Goal: Task Accomplishment & Management: Manage account settings

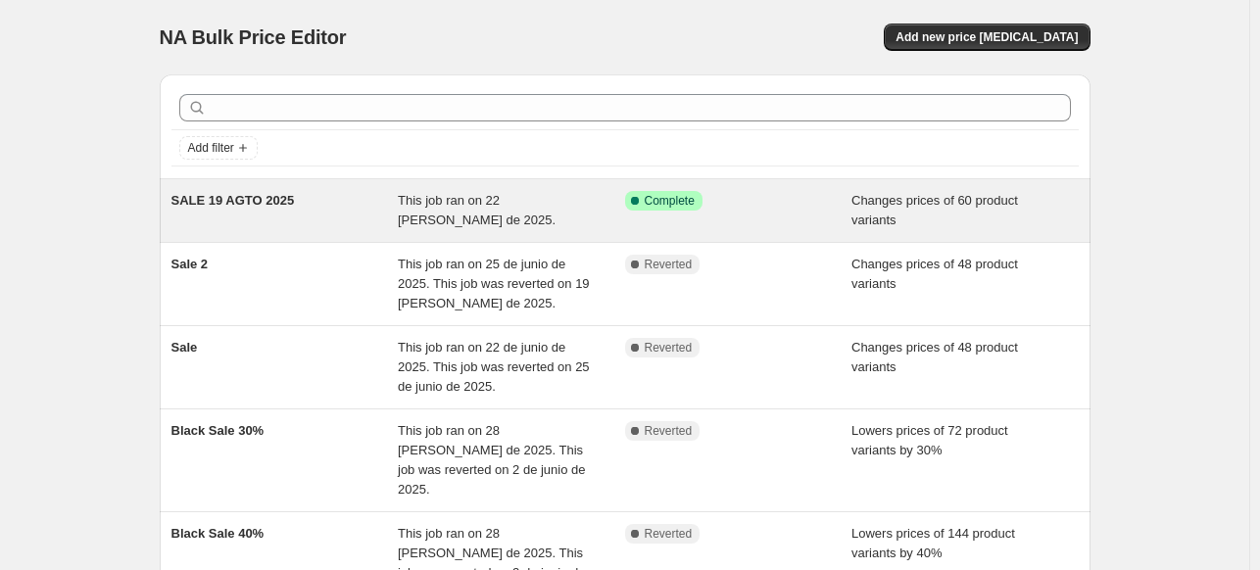
click at [484, 234] on div "SALE 19 AGTO 2025 This job ran on 22 de agosto de 2025. Success Complete Comple…" at bounding box center [625, 210] width 930 height 63
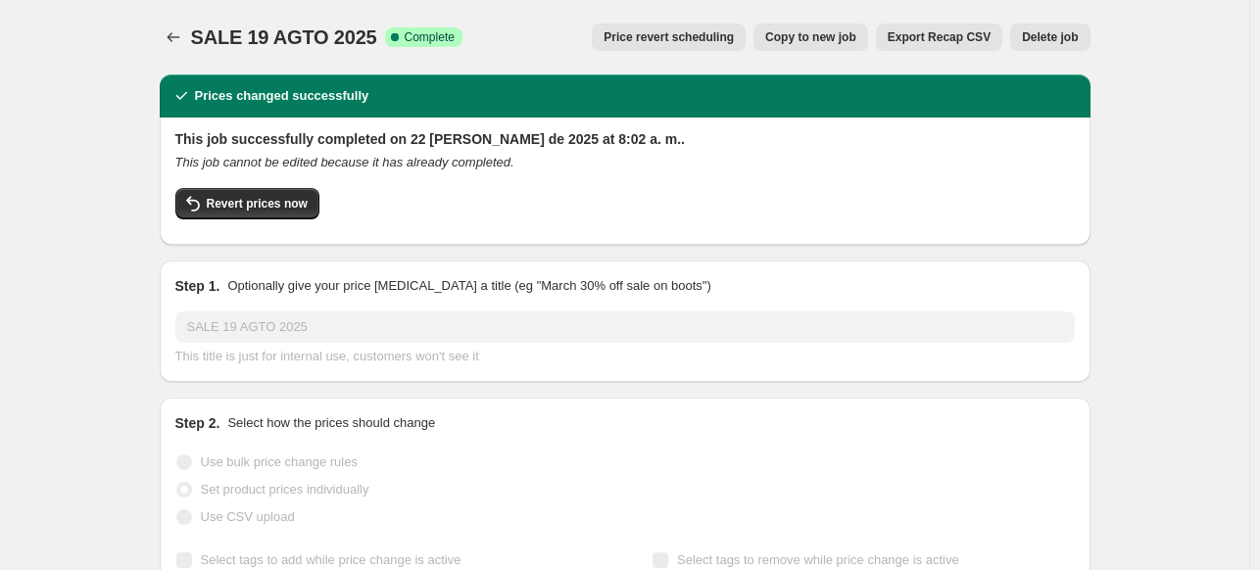
click at [331, 46] on span "SALE 19 AGTO 2025" at bounding box center [284, 37] width 186 height 22
click at [800, 36] on span "Copy to new job" at bounding box center [810, 37] width 91 height 16
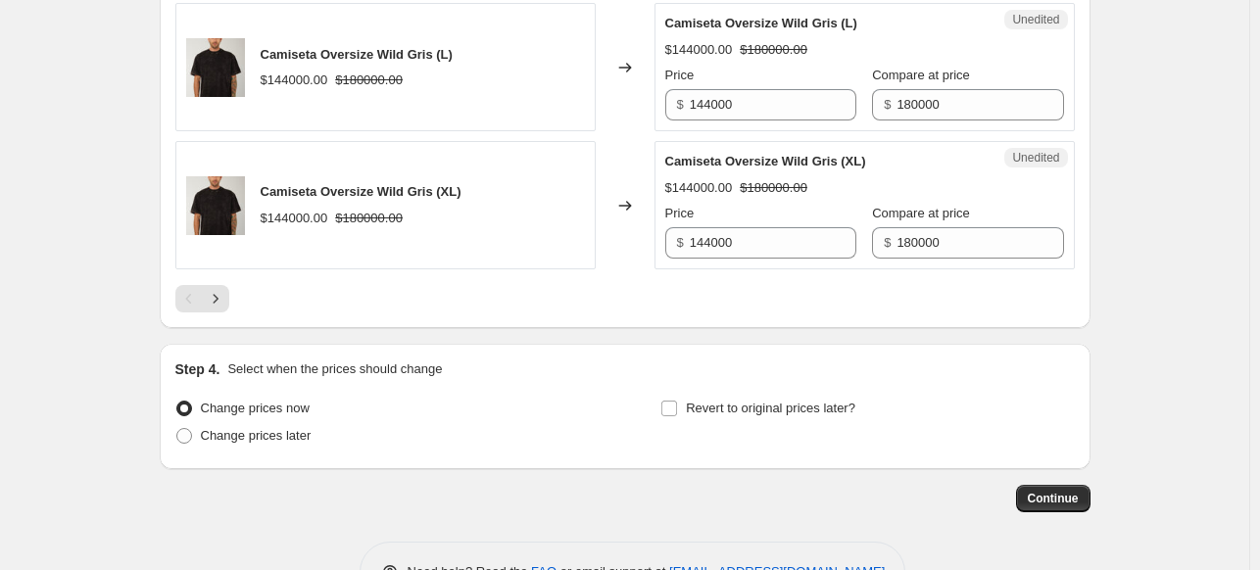
scroll to position [3232, 0]
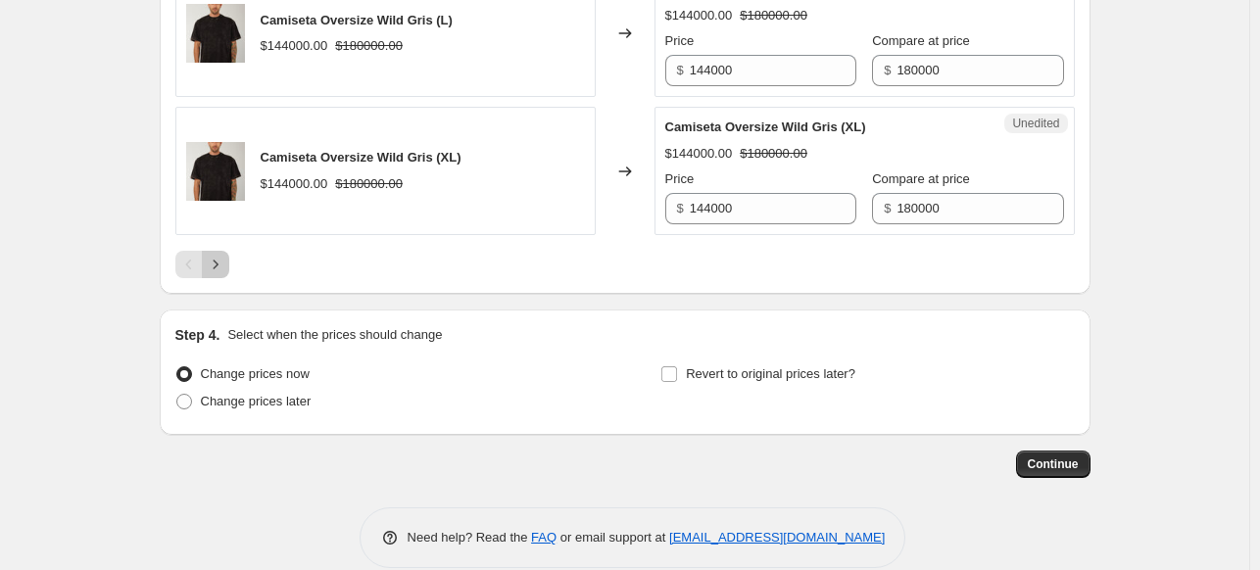
click at [225, 264] on icon "Next" at bounding box center [216, 265] width 20 height 20
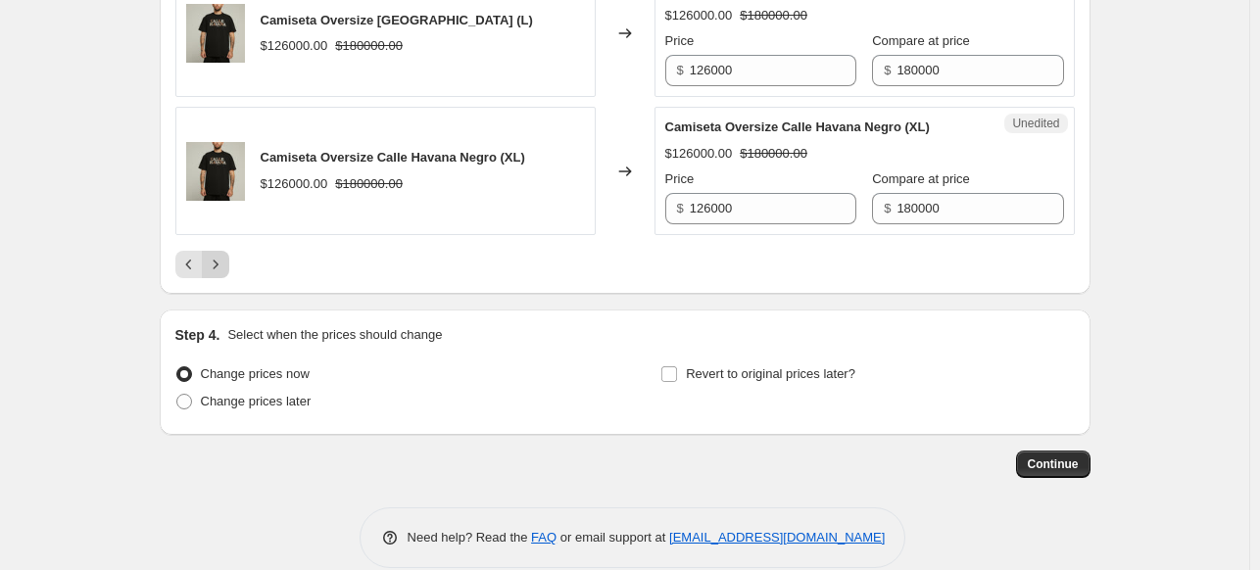
click at [220, 262] on icon "Next" at bounding box center [216, 265] width 20 height 20
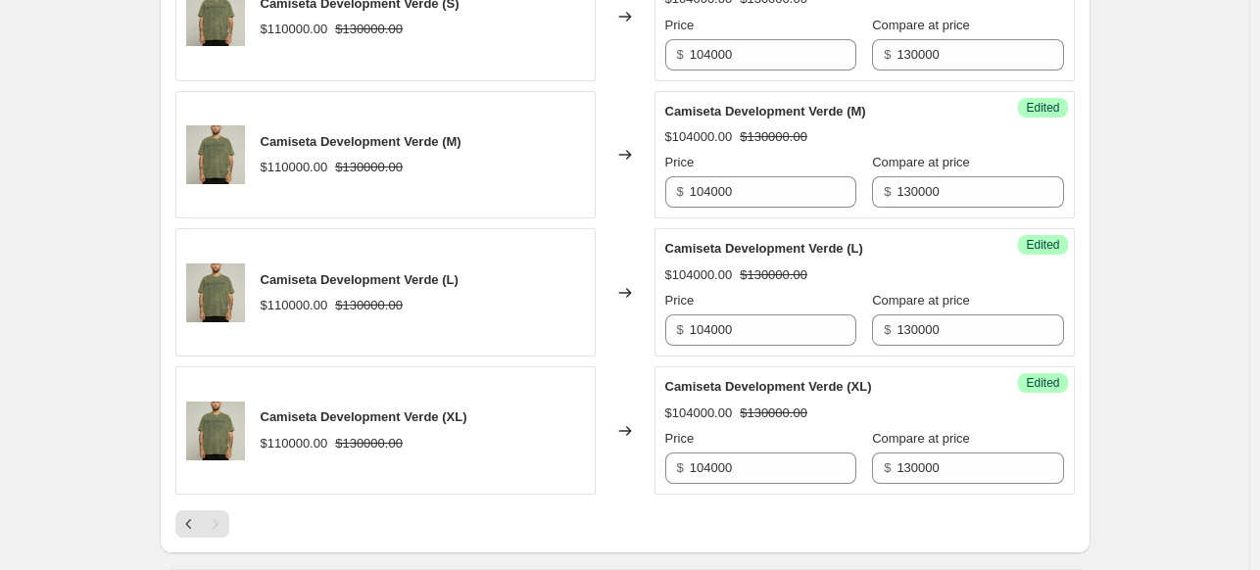
scroll to position [2938, 0]
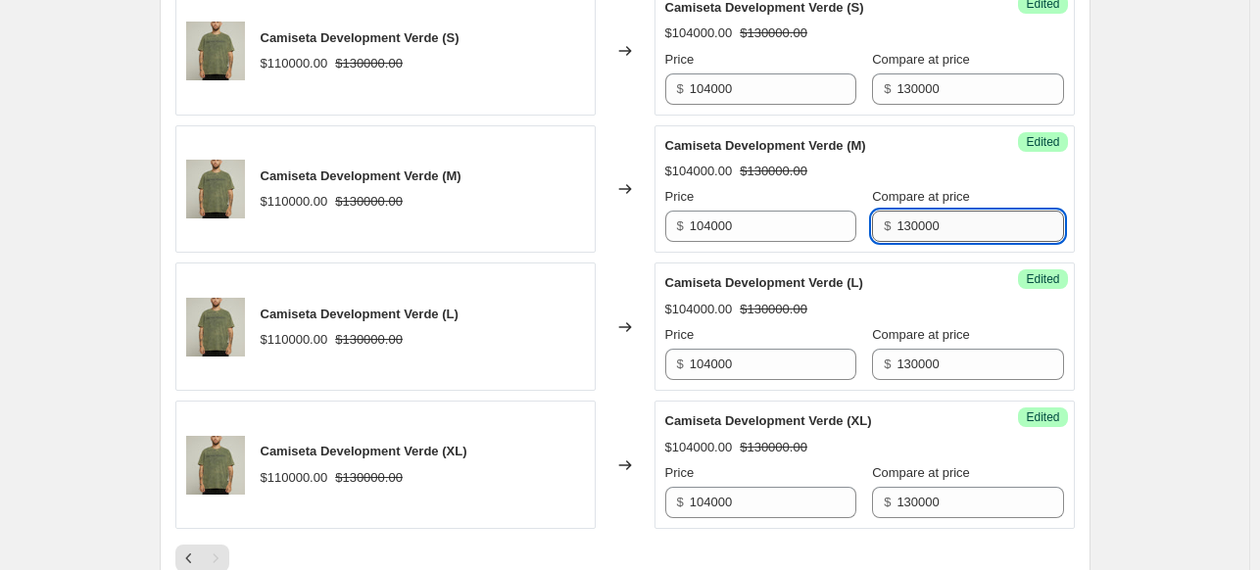
click at [946, 225] on input "130000" at bounding box center [979, 226] width 167 height 31
type input "110000"
click at [990, 262] on div "Success Edited Camiseta Development Verde (L) $104000.00 $130000.00 Price $ 104…" at bounding box center [864, 326] width 420 height 128
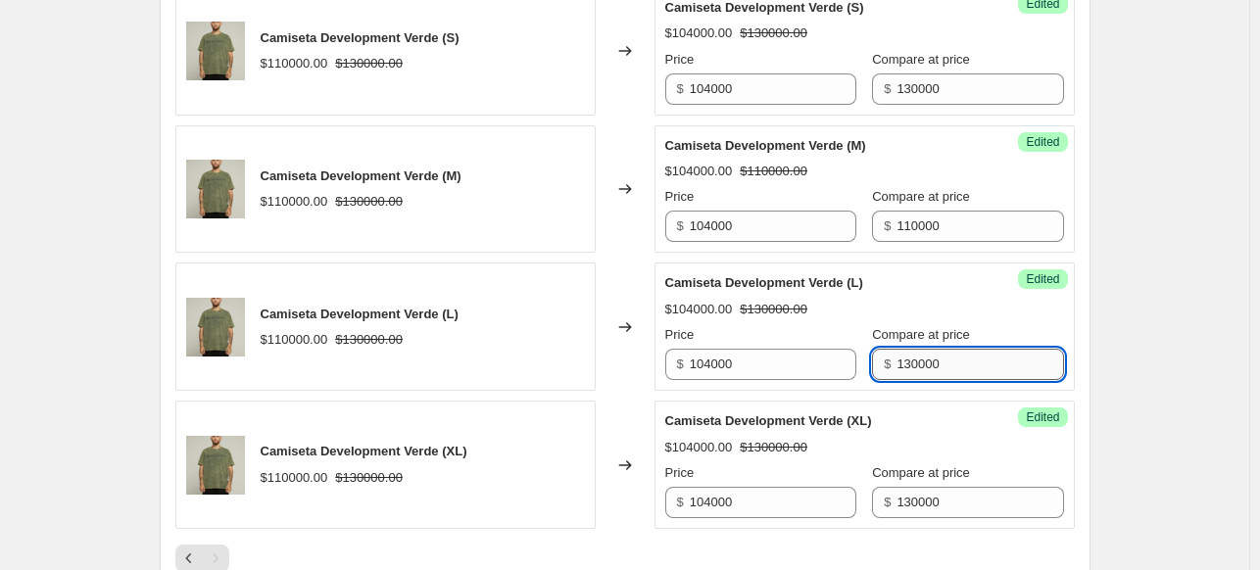
click at [963, 365] on input "130000" at bounding box center [979, 364] width 167 height 31
type input "110000"
click at [996, 463] on div "Compare at price" at bounding box center [967, 473] width 191 height 20
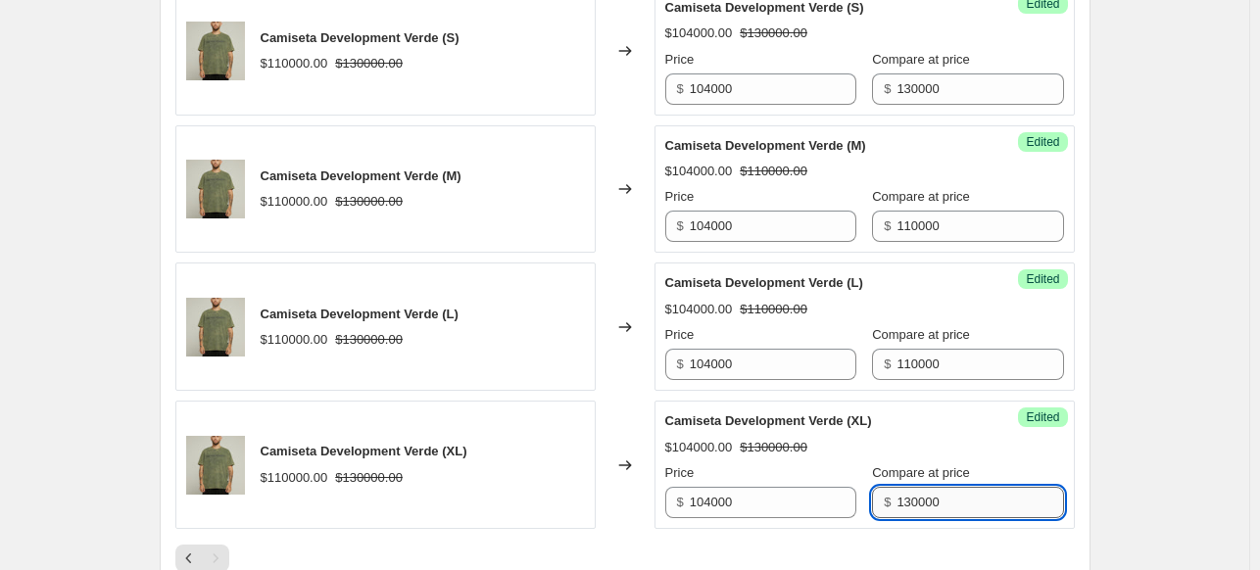
click at [963, 500] on input "130000" at bounding box center [979, 502] width 167 height 31
type input "110000"
click at [972, 414] on div "Camiseta Development Verde (XL) $104000.00 $130000.00 Price $ 104000 Compare at…" at bounding box center [864, 464] width 399 height 107
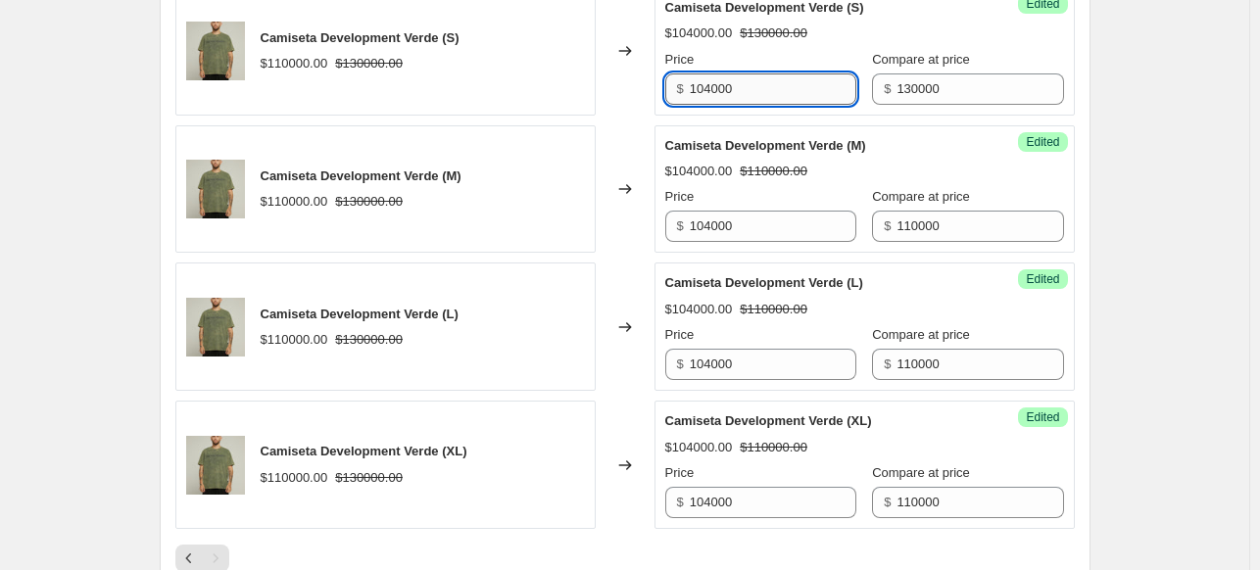
click at [733, 85] on input "104000" at bounding box center [773, 88] width 167 height 31
paste input "88.000"
click at [737, 85] on input "10400088.000" at bounding box center [773, 88] width 167 height 31
paste input "text"
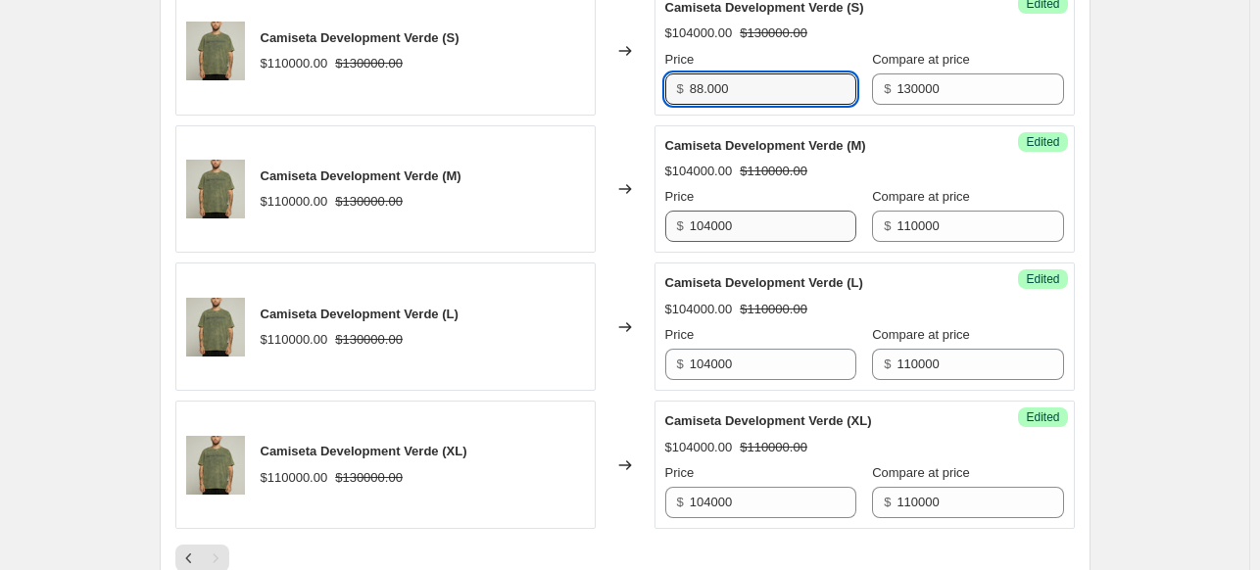
type input "88.000"
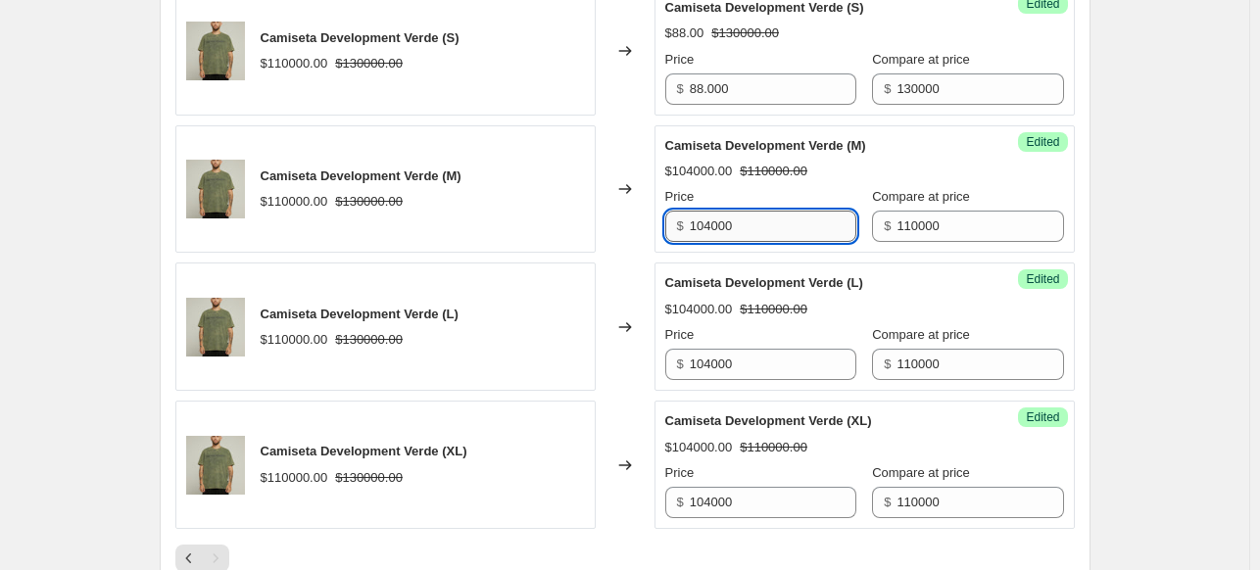
click at [782, 222] on input "104000" at bounding box center [773, 226] width 167 height 31
paste input "88."
type input "88.000"
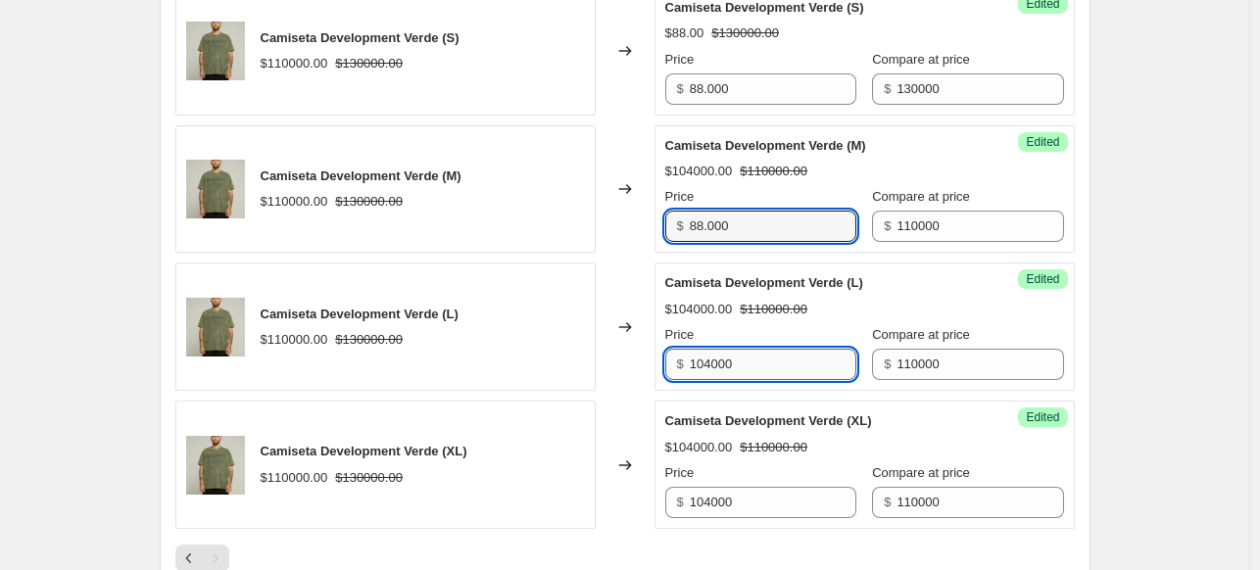
click at [787, 357] on input "104000" at bounding box center [773, 364] width 167 height 31
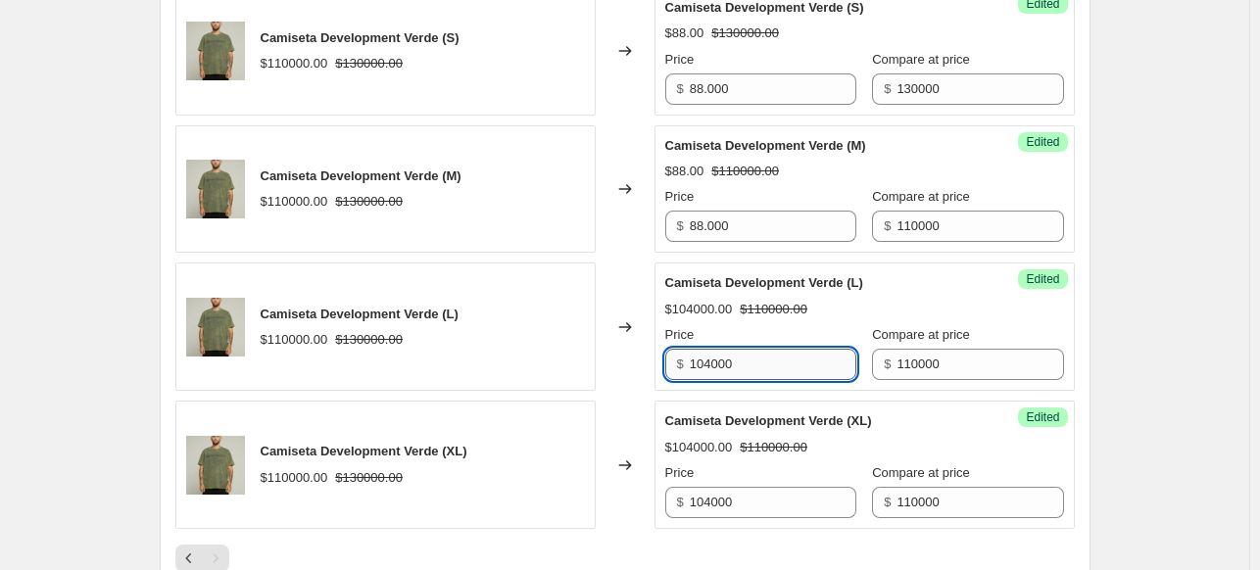
click at [787, 357] on input "104000" at bounding box center [773, 364] width 167 height 31
paste input "88."
type input "88.000"
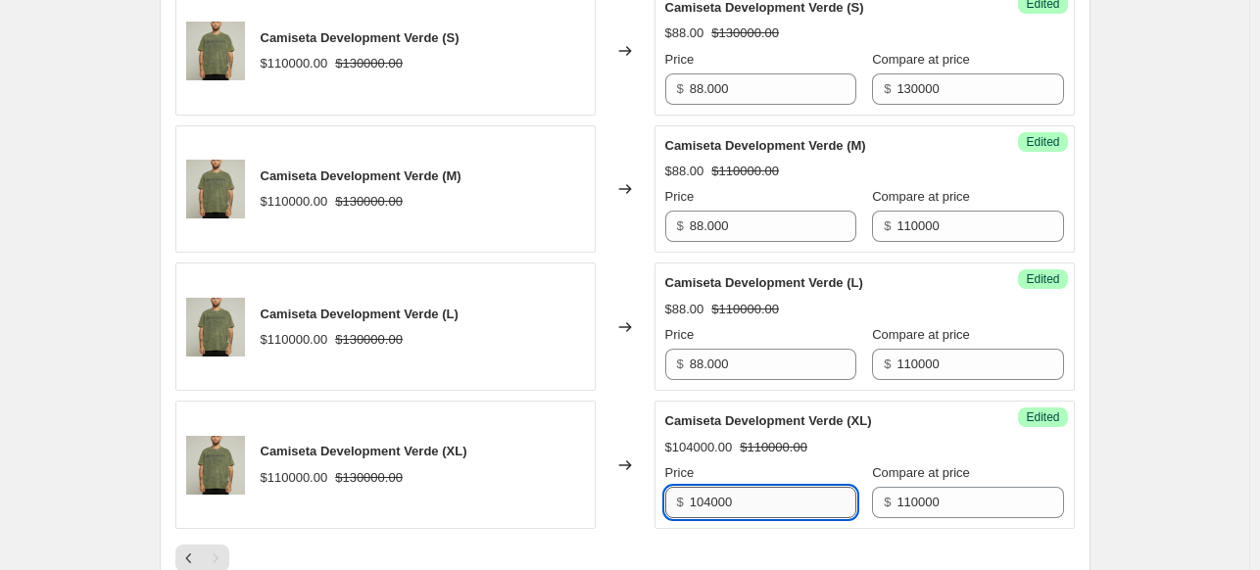
click at [779, 489] on input "104000" at bounding box center [773, 502] width 167 height 31
paste input "88."
type input "88.000"
click at [931, 99] on div "Success Edited Camiseta Development Verde (S) $88.00 $130000.00 Price $ 88.000 …" at bounding box center [864, 51] width 420 height 128
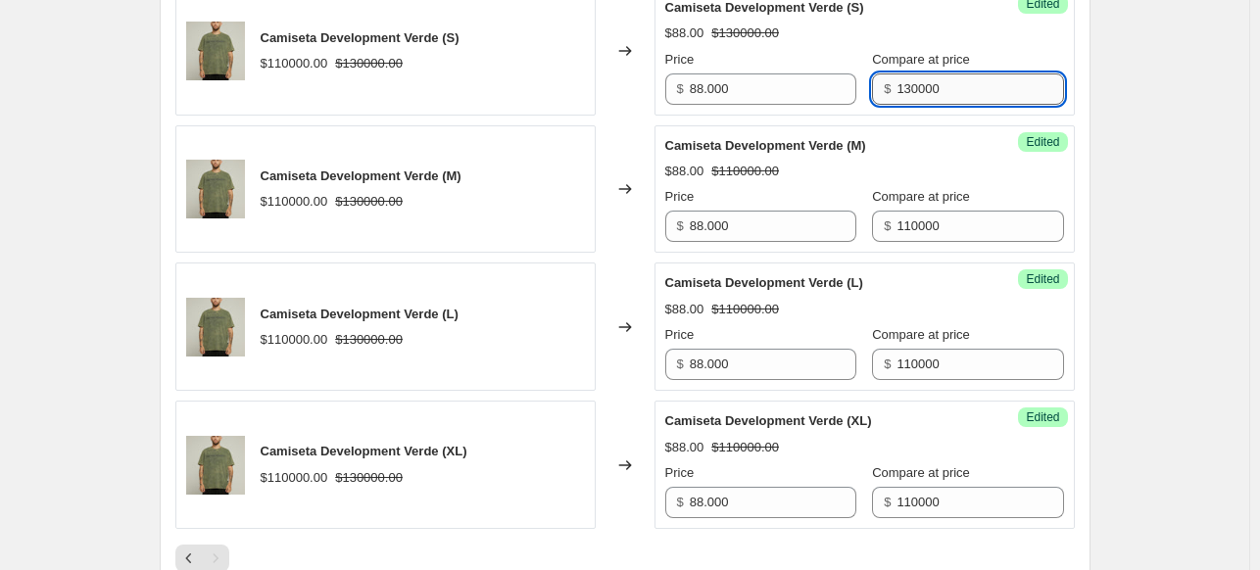
click at [934, 84] on input "130000" at bounding box center [979, 88] width 167 height 31
click at [1066, 54] on div "Success Edited Camiseta Development Verde (S) $88.00 $130000.00 Price $ 88.000 …" at bounding box center [864, 51] width 420 height 128
click at [969, 79] on input "110000" at bounding box center [979, 88] width 167 height 31
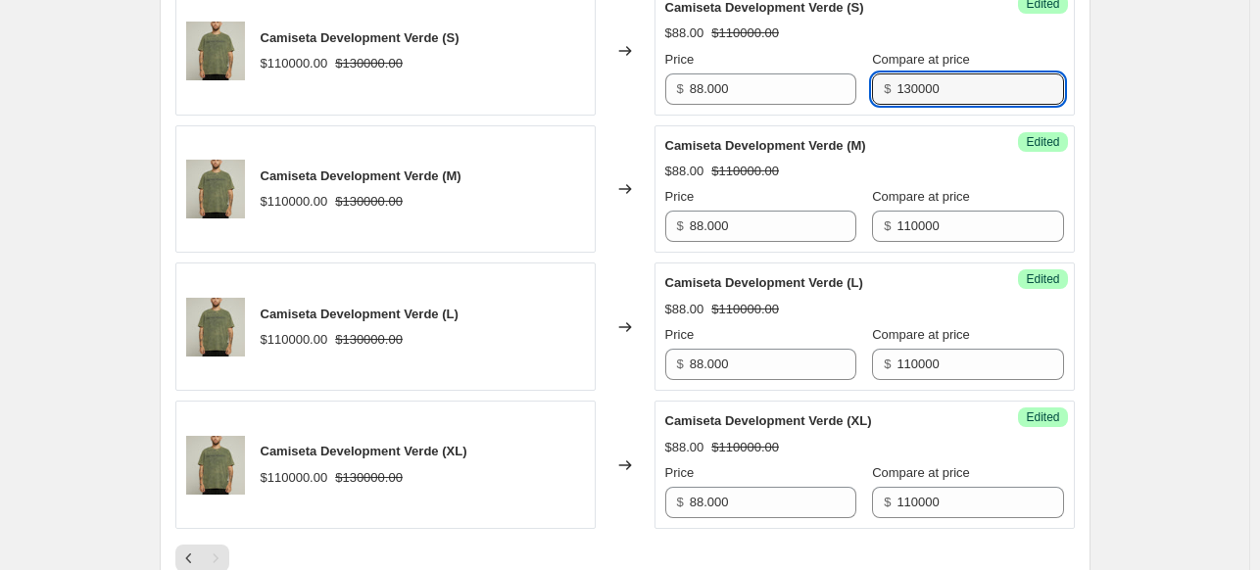
type input "130000"
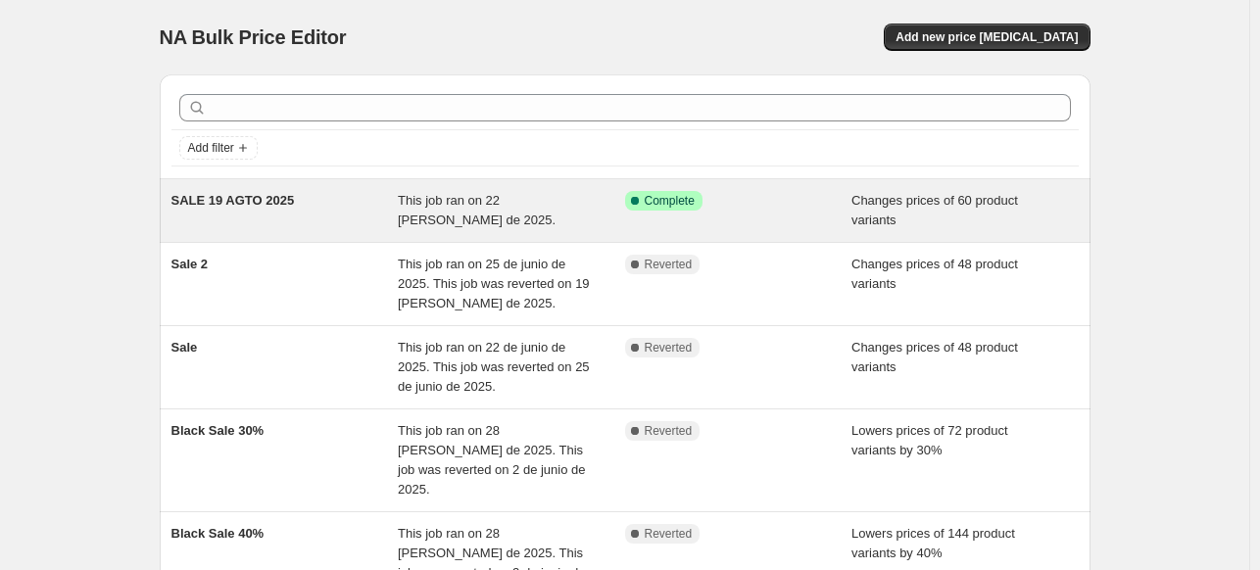
click at [522, 219] on div "This job ran on 22 [PERSON_NAME] de 2025." at bounding box center [511, 210] width 227 height 39
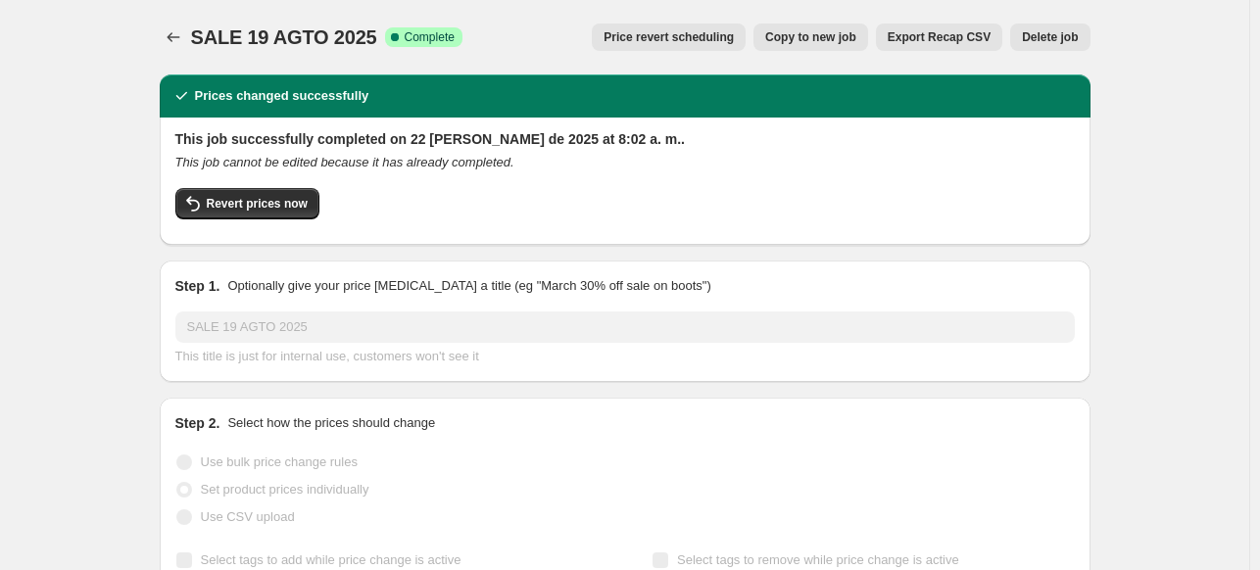
click at [852, 31] on span "Copy to new job" at bounding box center [810, 37] width 91 height 16
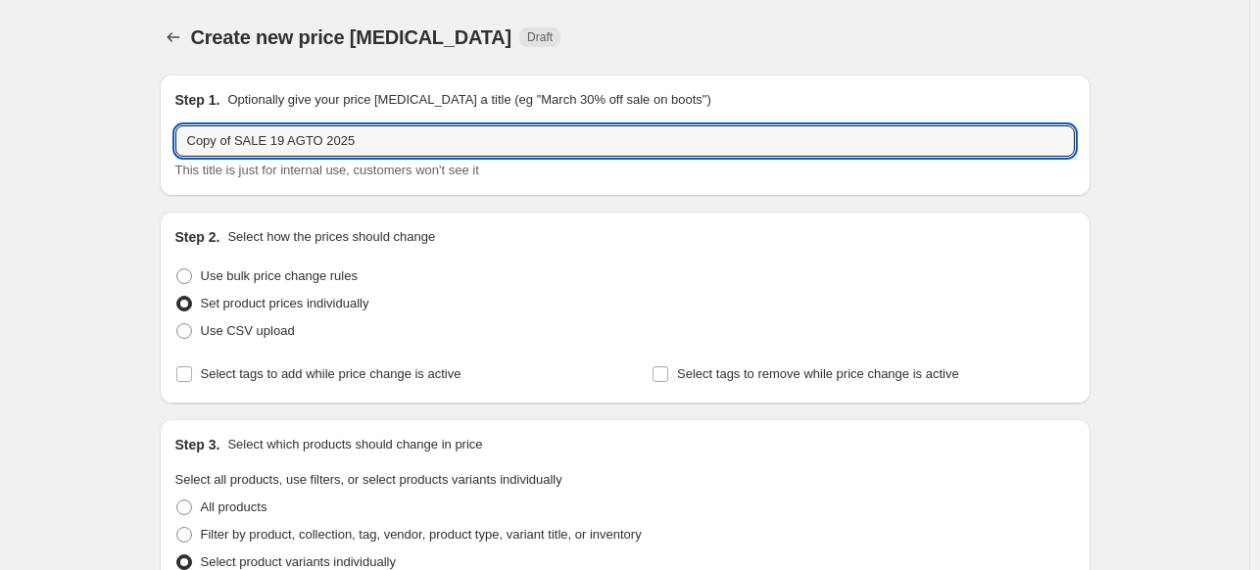
drag, startPoint x: 238, startPoint y: 146, endPoint x: 153, endPoint y: 141, distance: 85.4
click at [399, 146] on input "SALE 19 AGTO 2025" at bounding box center [624, 140] width 899 height 31
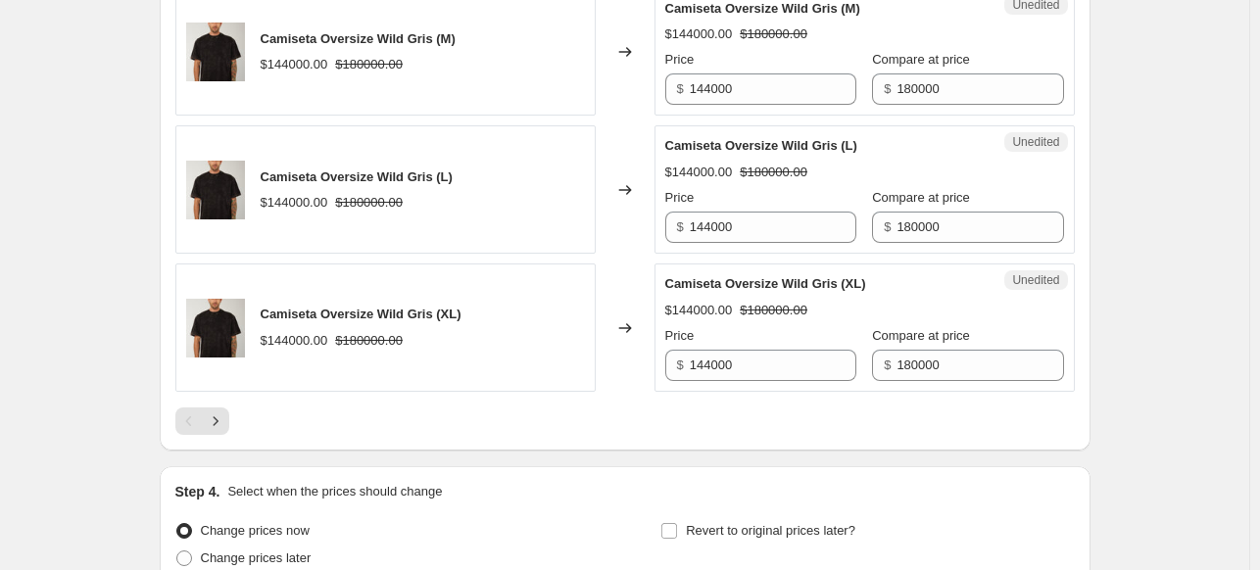
scroll to position [3251, 0]
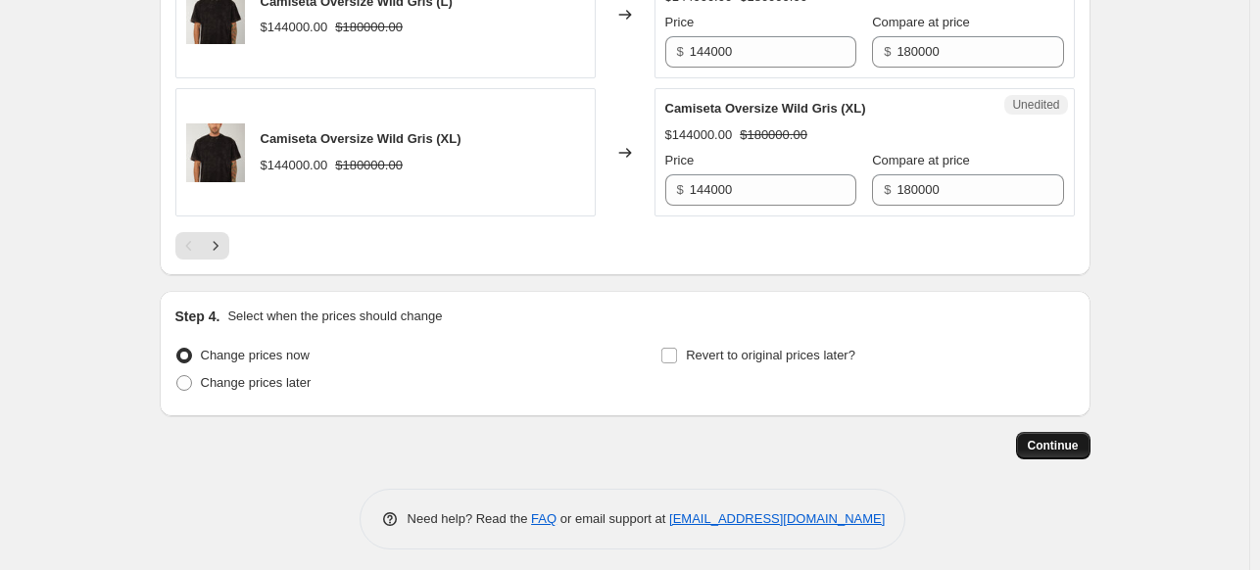
type input "SALE 19 AGTO 20251"
click at [1038, 438] on span "Continue" at bounding box center [1052, 446] width 51 height 16
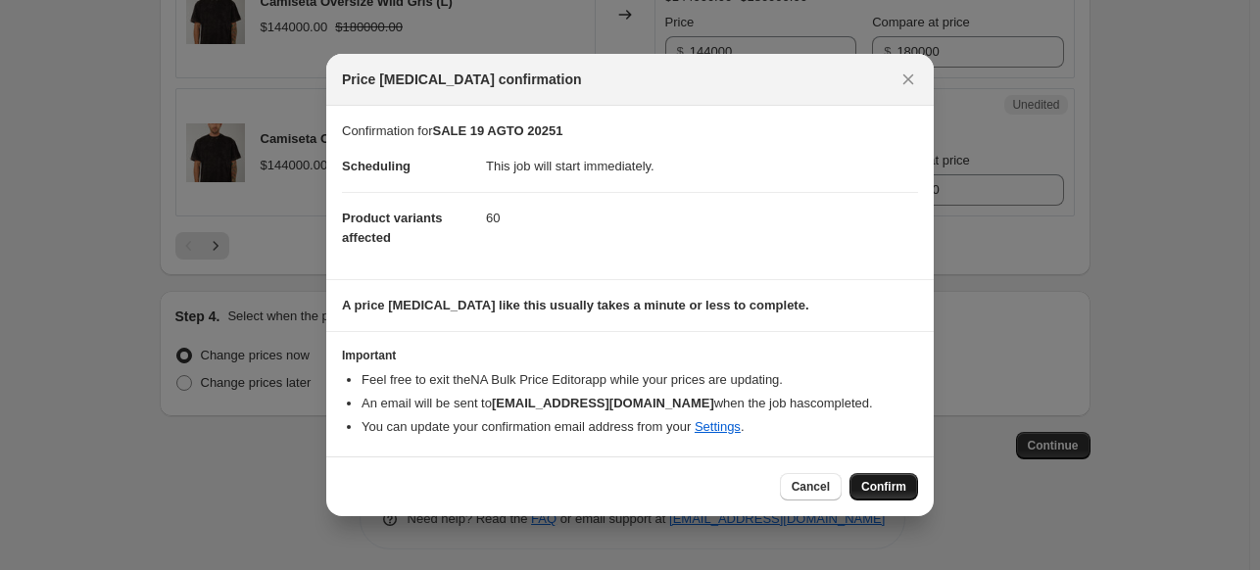
click at [878, 486] on span "Confirm" at bounding box center [883, 487] width 45 height 16
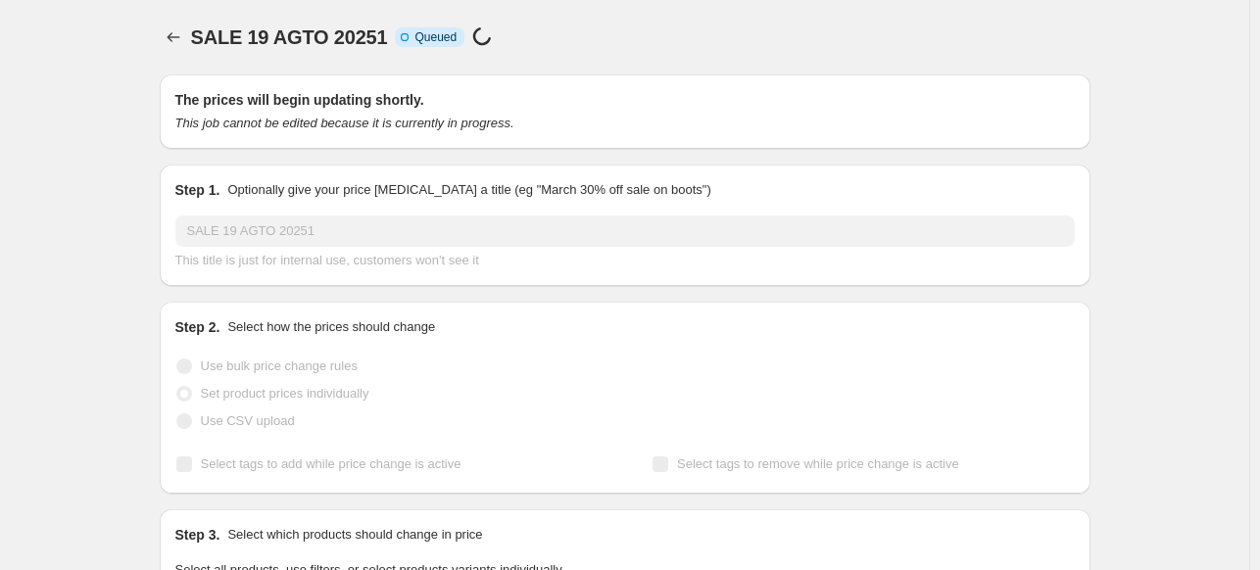
scroll to position [3251, 0]
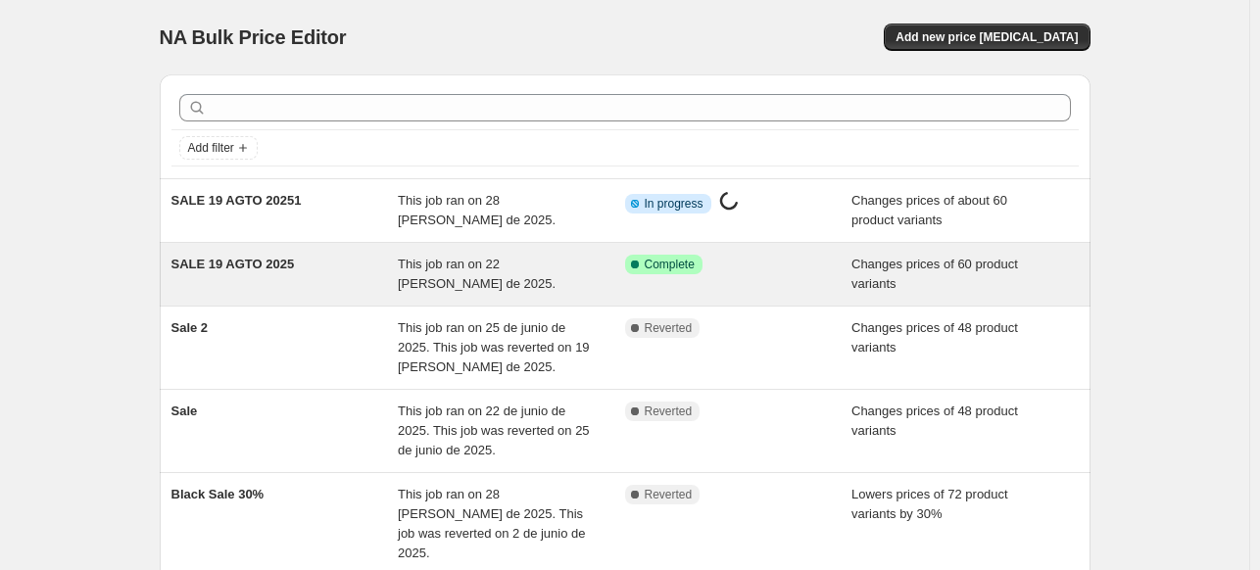
click at [500, 273] on div "This job ran on 22 [PERSON_NAME] de 2025." at bounding box center [511, 274] width 227 height 39
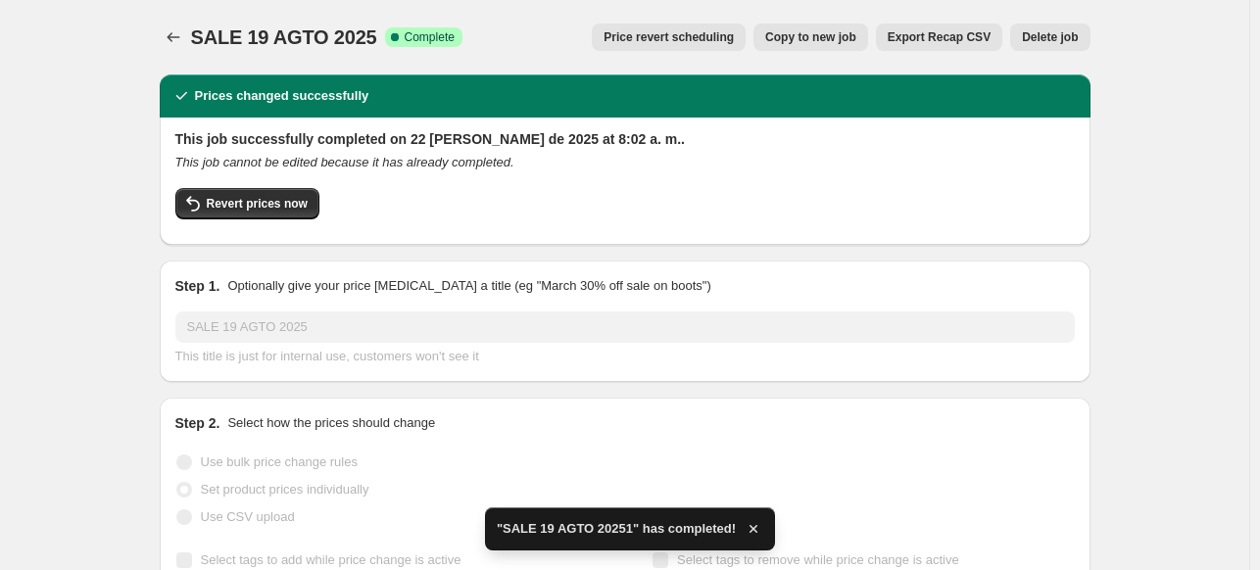
click at [1068, 42] on span "Delete job" at bounding box center [1050, 37] width 56 height 16
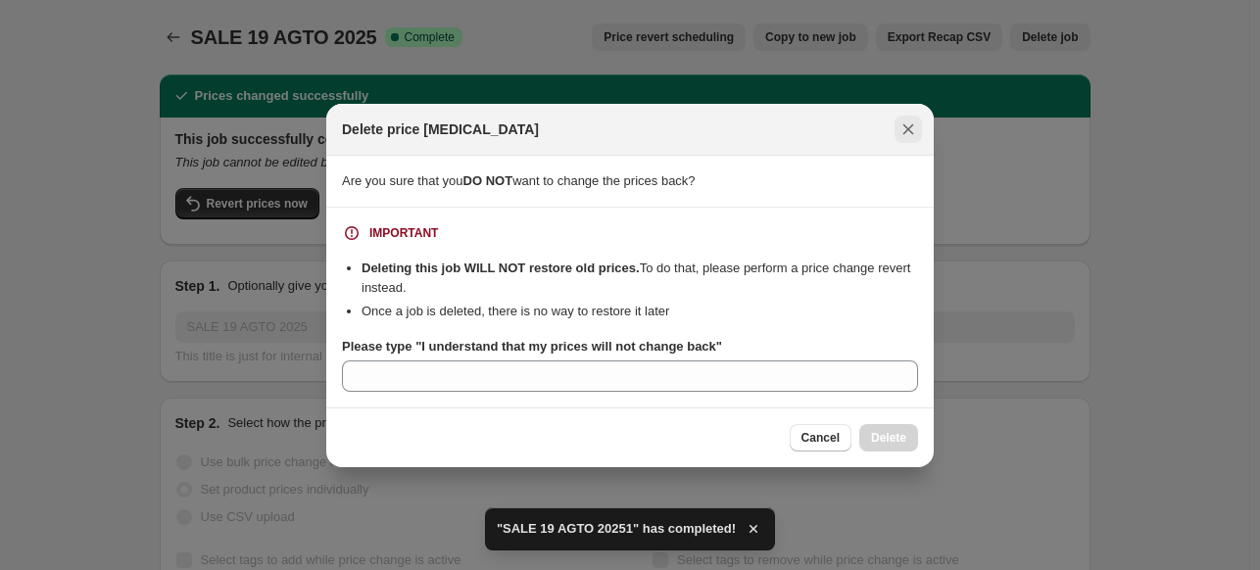
click at [899, 132] on icon "Close" at bounding box center [908, 129] width 20 height 20
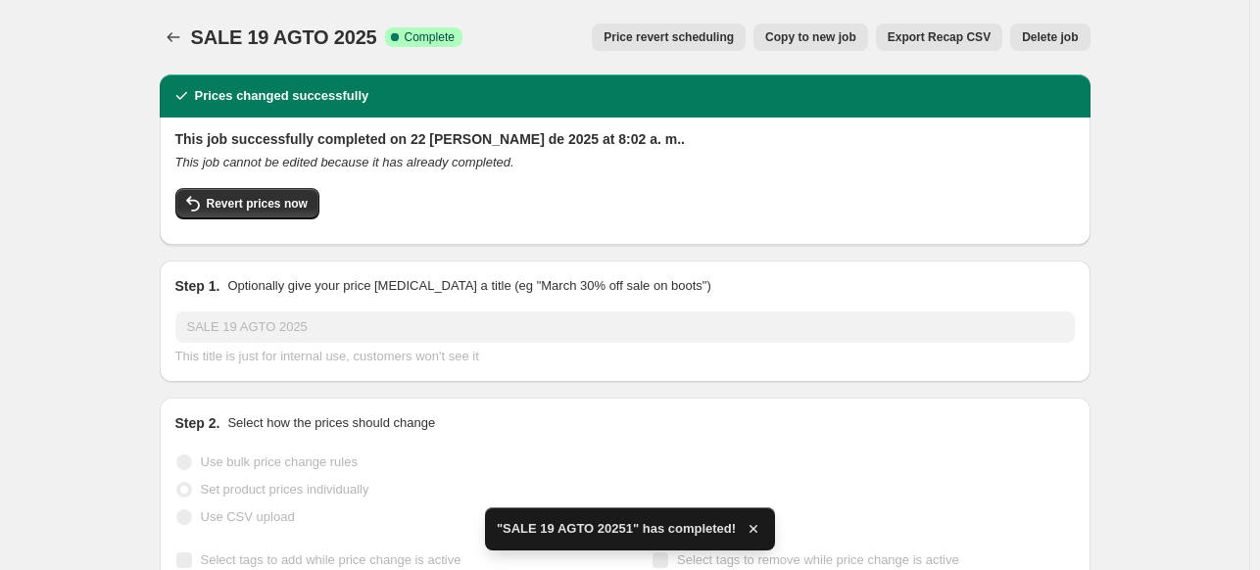
click at [1064, 36] on span "Delete job" at bounding box center [1050, 37] width 56 height 16
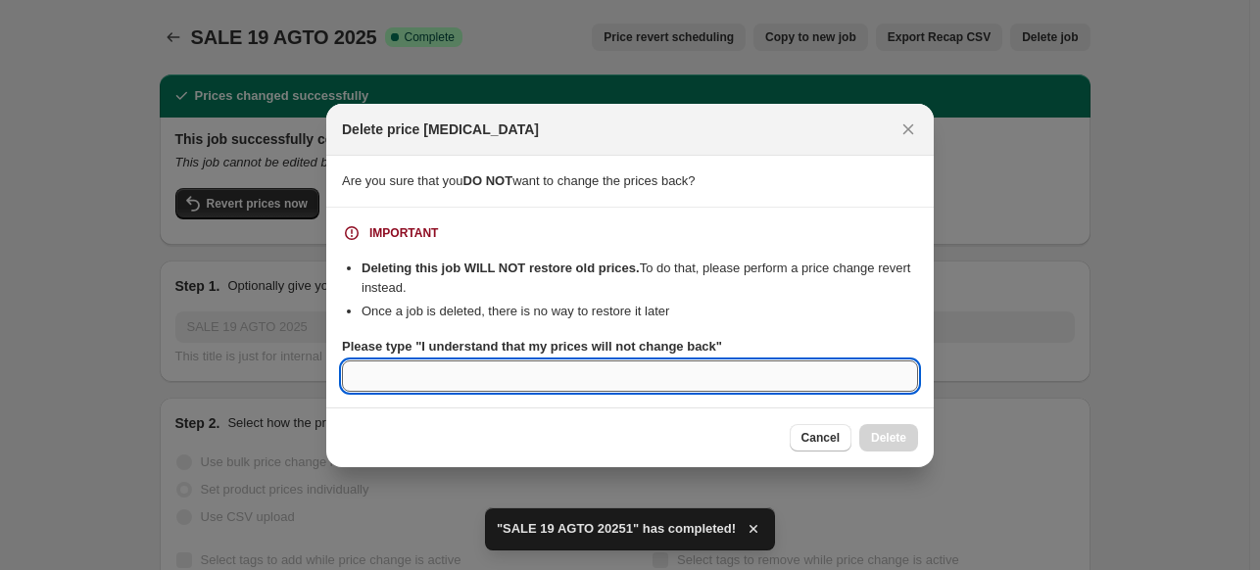
click at [755, 375] on input "Please type "I understand that my prices will not change back"" at bounding box center [630, 375] width 576 height 31
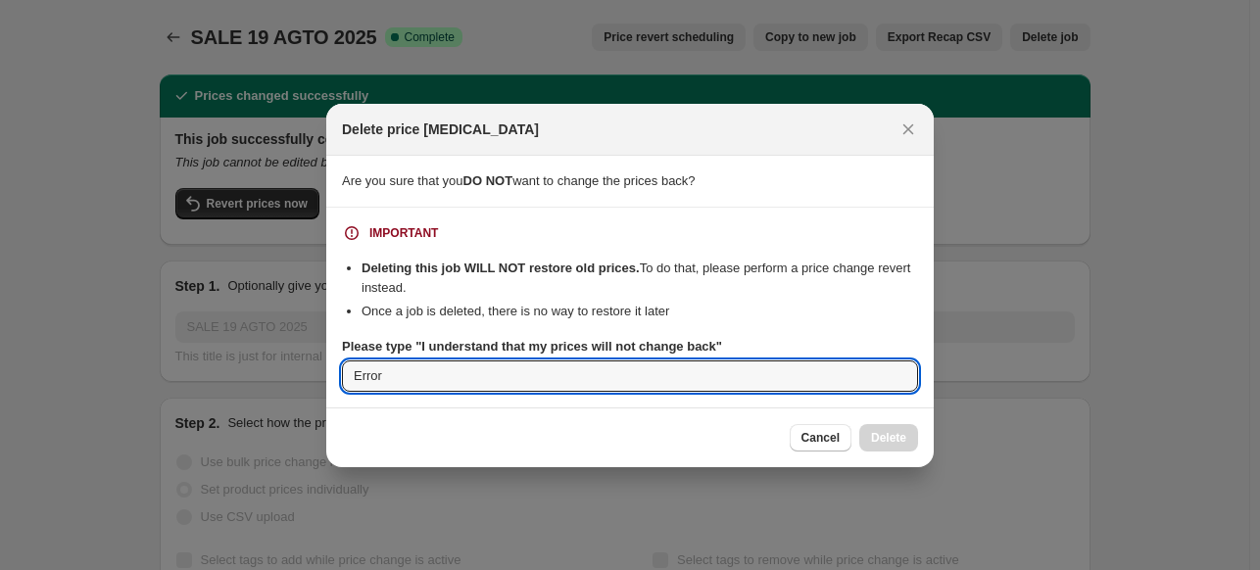
type input "Error"
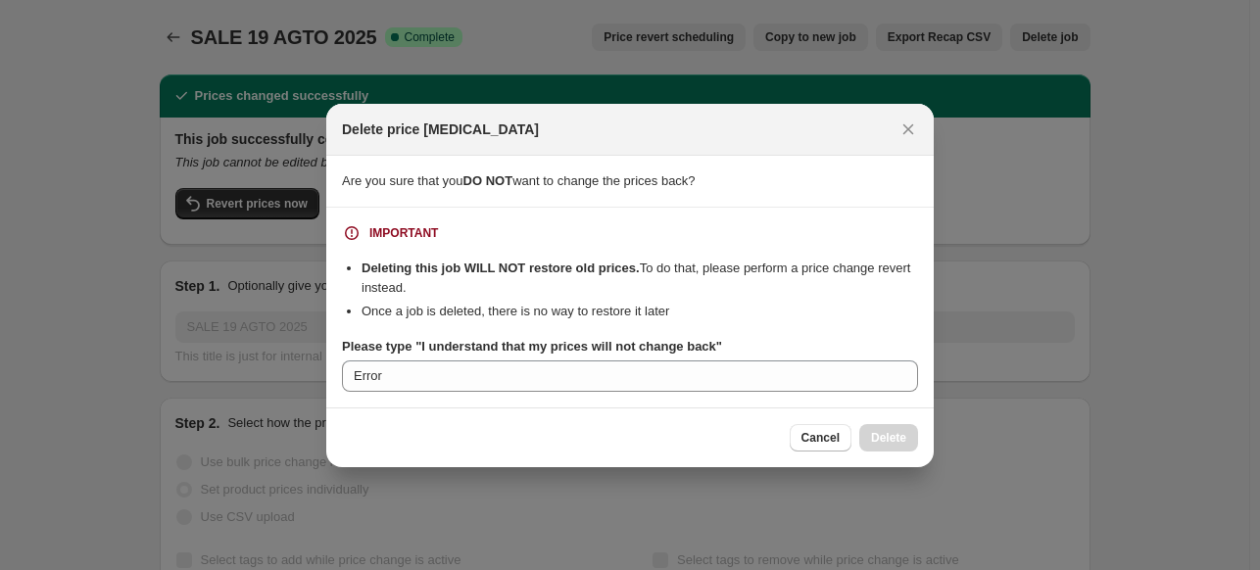
click at [736, 426] on div "Cancel Delete" at bounding box center [630, 437] width 576 height 27
drag, startPoint x: 573, startPoint y: 356, endPoint x: 583, endPoint y: 371, distance: 18.5
click at [579, 363] on div "Please type "I understand that my prices will not change back" Error" at bounding box center [630, 364] width 576 height 55
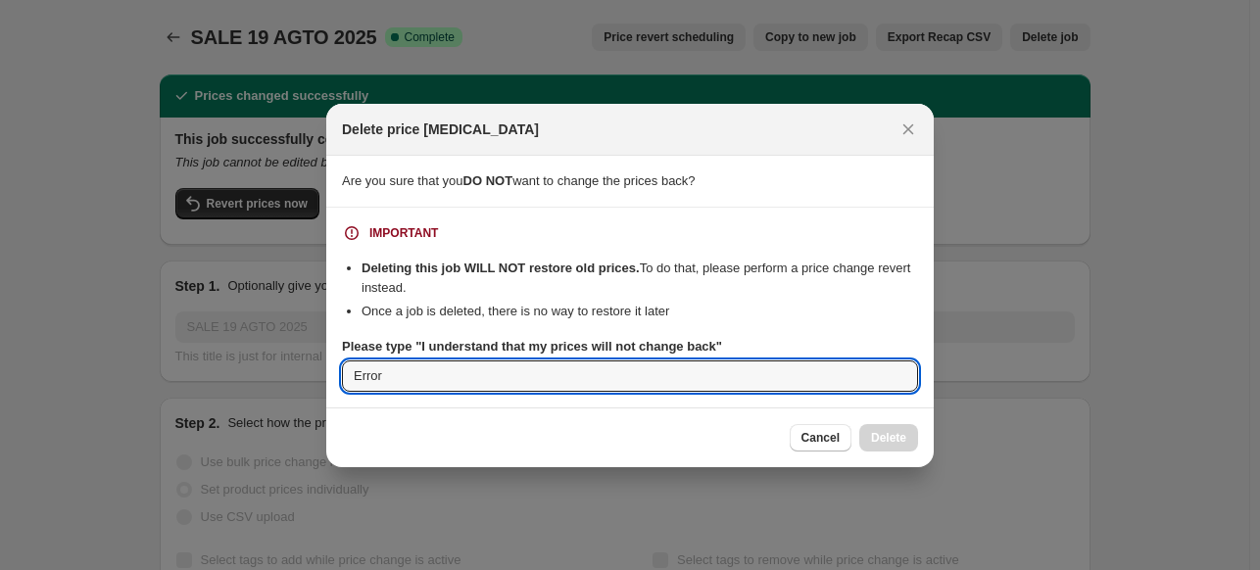
drag, startPoint x: 583, startPoint y: 371, endPoint x: 207, endPoint y: 378, distance: 376.2
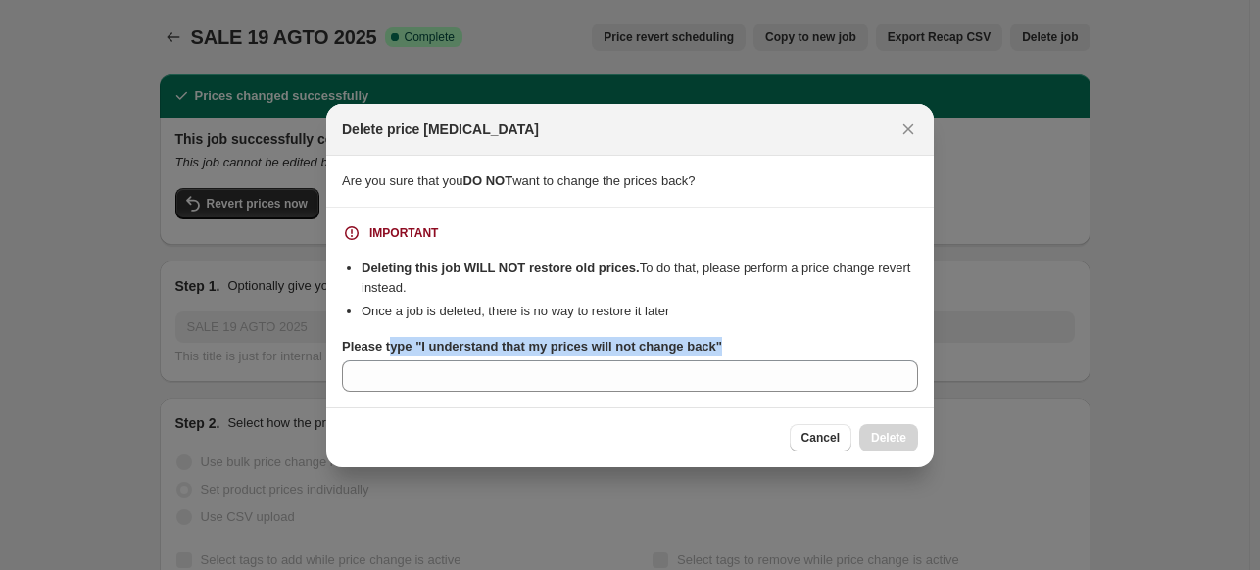
drag, startPoint x: 720, startPoint y: 340, endPoint x: 387, endPoint y: 351, distance: 333.2
click at [387, 351] on div "Please type "I understand that my prices will not change back"" at bounding box center [630, 347] width 576 height 20
click at [432, 348] on b "Please type "I understand that my prices will not change back"" at bounding box center [532, 346] width 380 height 15
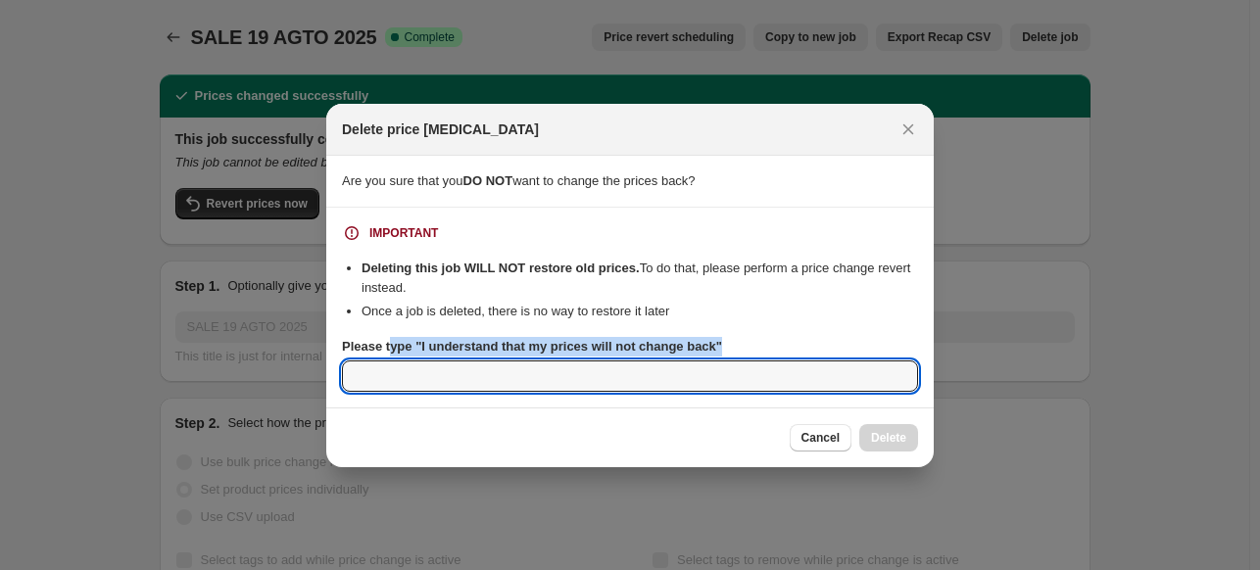
click at [432, 360] on input "Please type "I understand that my prices will not change back"" at bounding box center [630, 375] width 576 height 31
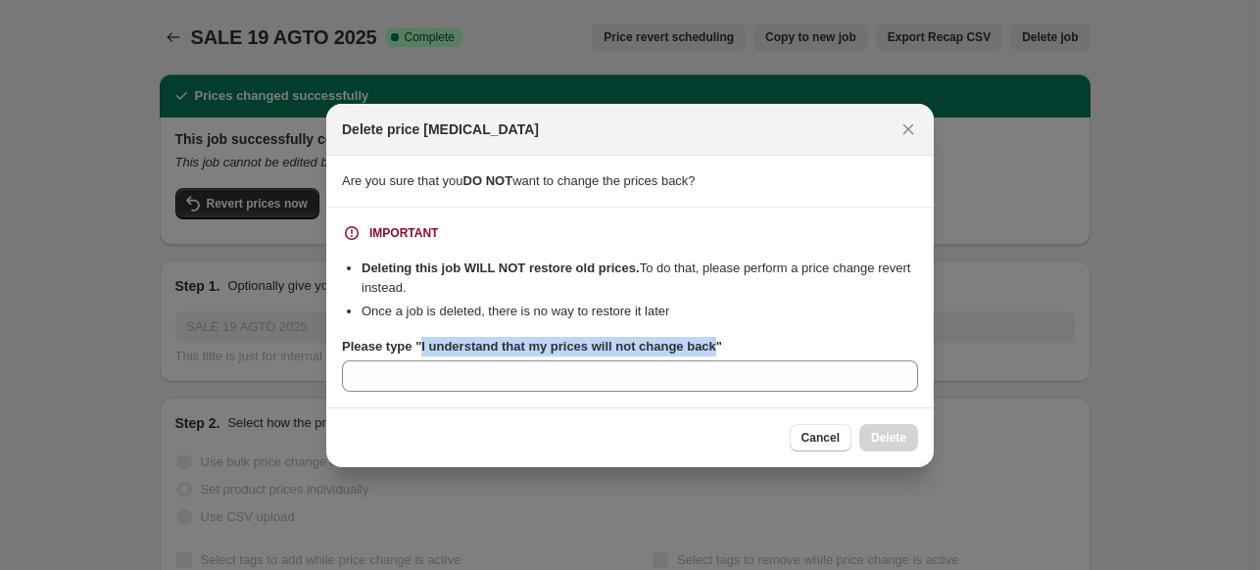
drag, startPoint x: 419, startPoint y: 348, endPoint x: 706, endPoint y: 352, distance: 287.0
click at [706, 352] on b "Please type "I understand that my prices will not change back"" at bounding box center [532, 346] width 380 height 15
copy b "I understand that my prices will not change back"
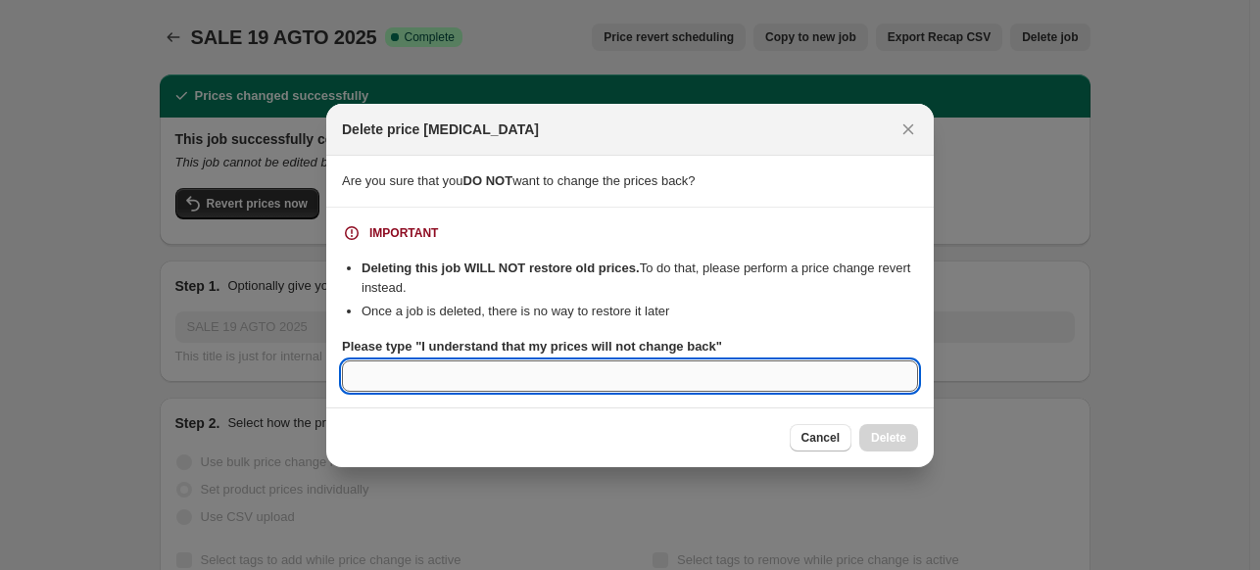
click at [676, 387] on input "Please type "I understand that my prices will not change back"" at bounding box center [630, 375] width 576 height 31
paste input "I understand that my prices will not change back"
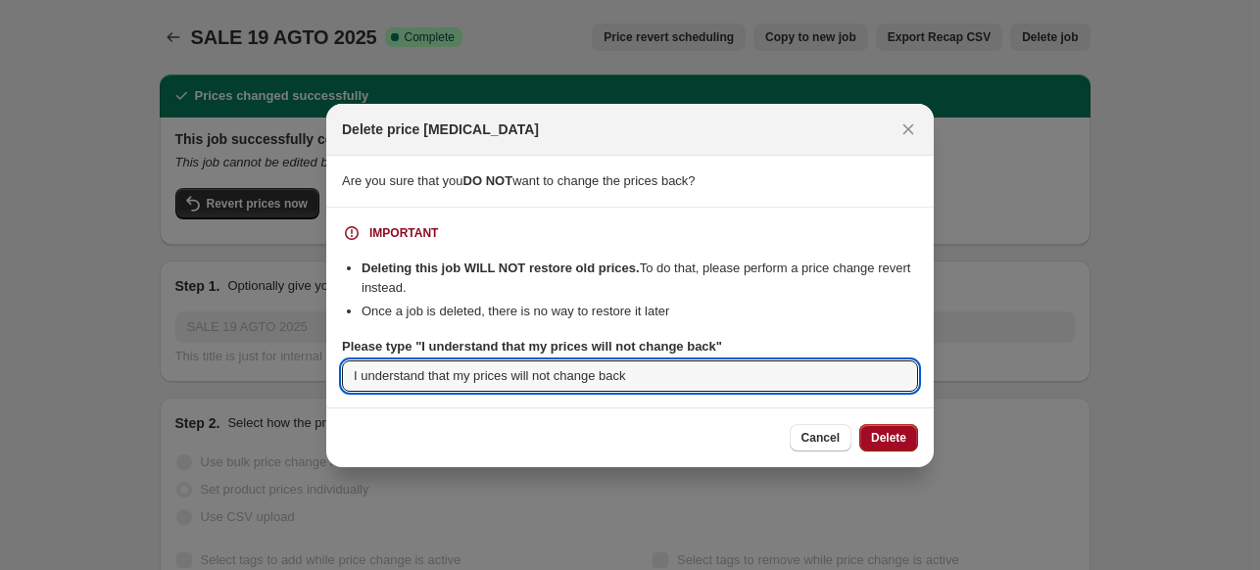
type input "I understand that my prices will not change back"
click at [899, 436] on span "Delete" at bounding box center [888, 438] width 35 height 16
